Goal: Contribute content: Contribute content

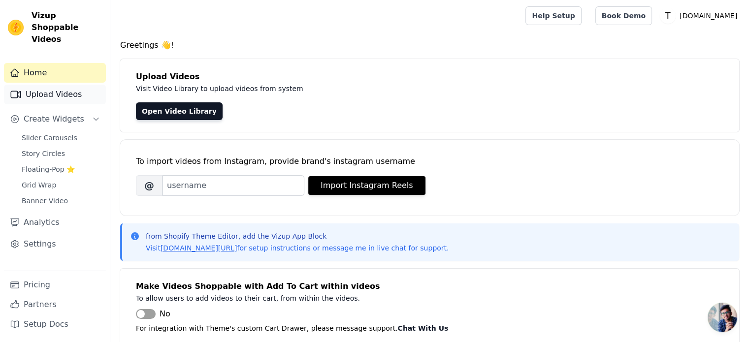
click at [62, 87] on link "Upload Videos" at bounding box center [55, 95] width 102 height 20
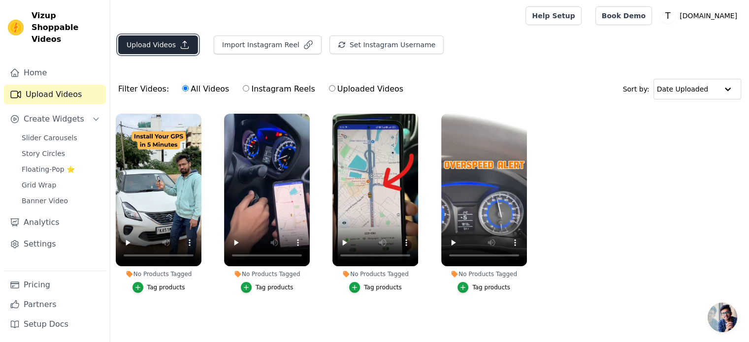
click at [167, 48] on button "Upload Videos" at bounding box center [158, 44] width 80 height 19
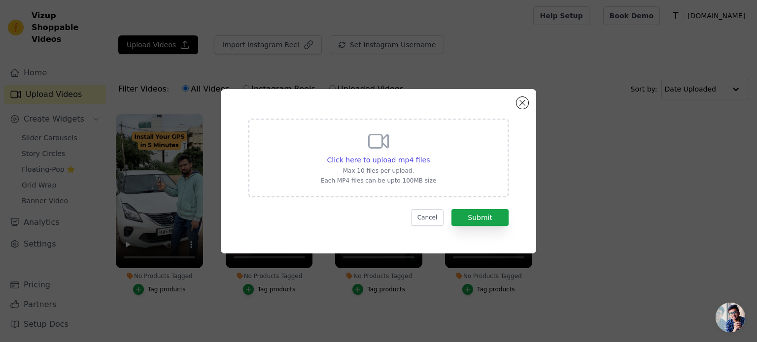
click at [398, 167] on p "Max 10 files per upload." at bounding box center [378, 171] width 115 height 8
click at [429, 155] on input "Click here to upload mp4 files Max 10 files per upload. Each MP4 files can be u…" at bounding box center [429, 155] width 0 height 0
type input "C:\fakepath\magnetic.mp4"
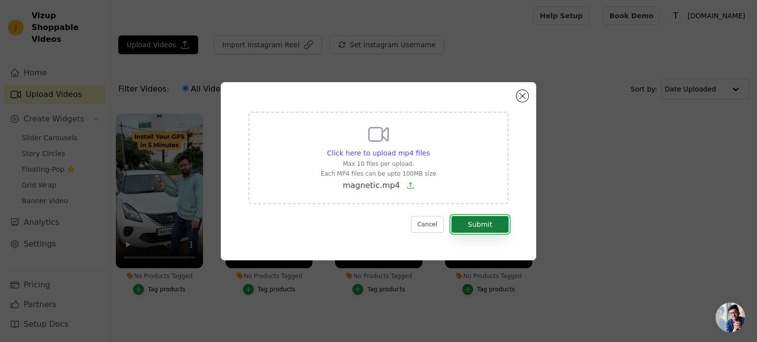
click at [472, 218] on button "Submit" at bounding box center [479, 224] width 57 height 17
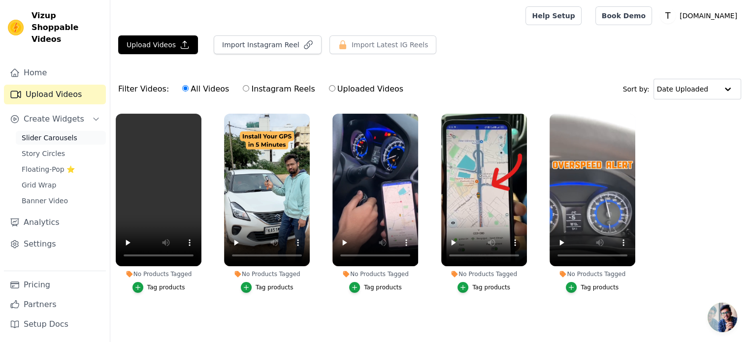
click at [30, 133] on span "Slider Carousels" at bounding box center [50, 138] width 56 height 10
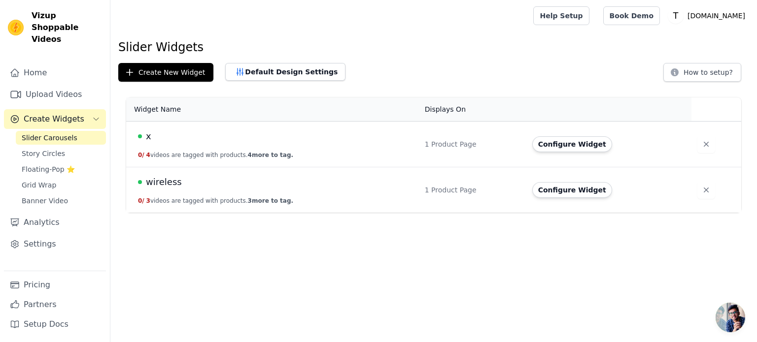
drag, startPoint x: 239, startPoint y: 191, endPoint x: 145, endPoint y: 189, distance: 94.6
click at [234, 192] on td "wireless 0 / 3 videos are tagged with products. 3 more to tag." at bounding box center [272, 190] width 293 height 46
click at [158, 179] on span "wireless" at bounding box center [164, 182] width 36 height 14
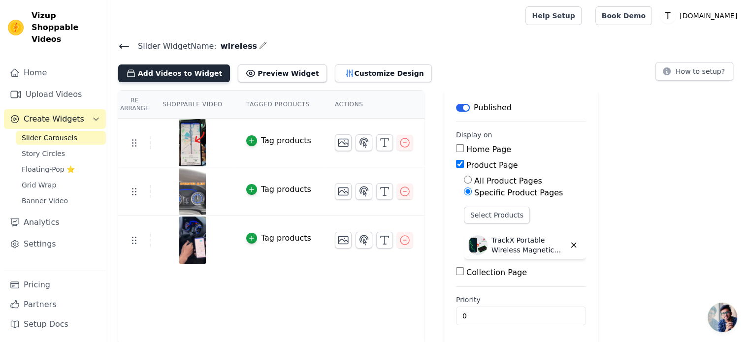
click at [157, 76] on button "Add Videos to Widget" at bounding box center [174, 74] width 112 height 18
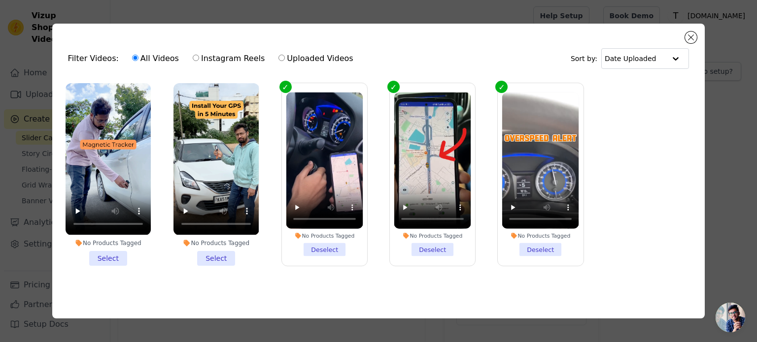
click at [107, 251] on li "No Products Tagged Select" at bounding box center [108, 174] width 85 height 182
click at [0, 0] on input "No Products Tagged Select" at bounding box center [0, 0] width 0 height 0
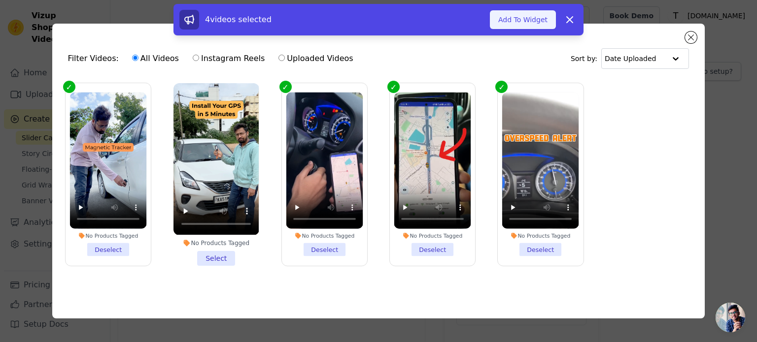
click at [534, 18] on button "Add To Widget" at bounding box center [523, 19] width 66 height 19
